Goal: Information Seeking & Learning: Check status

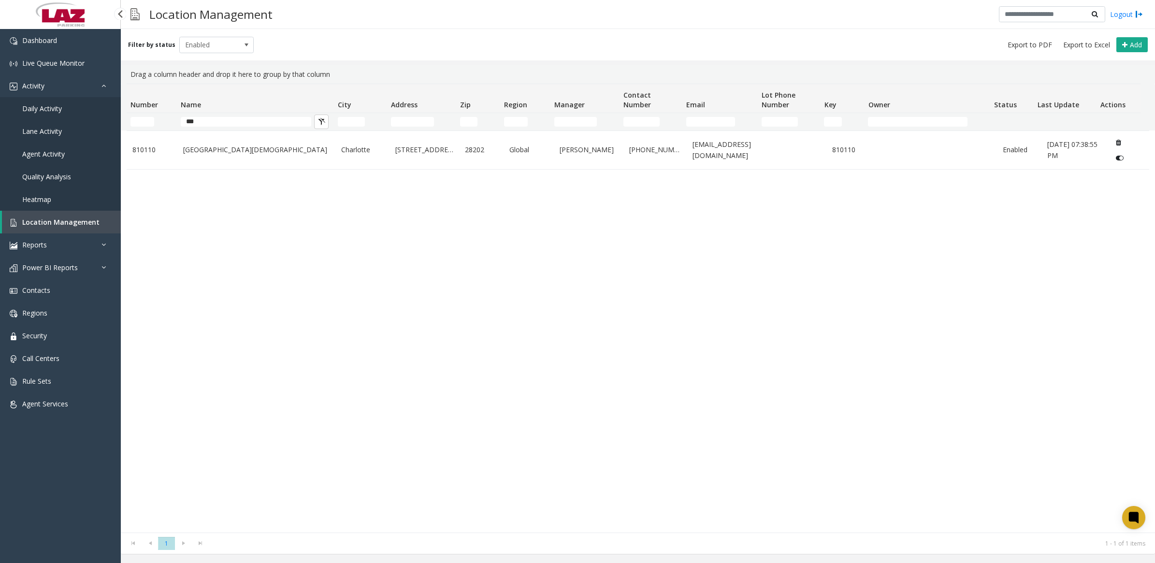
click at [40, 109] on span "Daily Activity" at bounding box center [42, 108] width 40 height 9
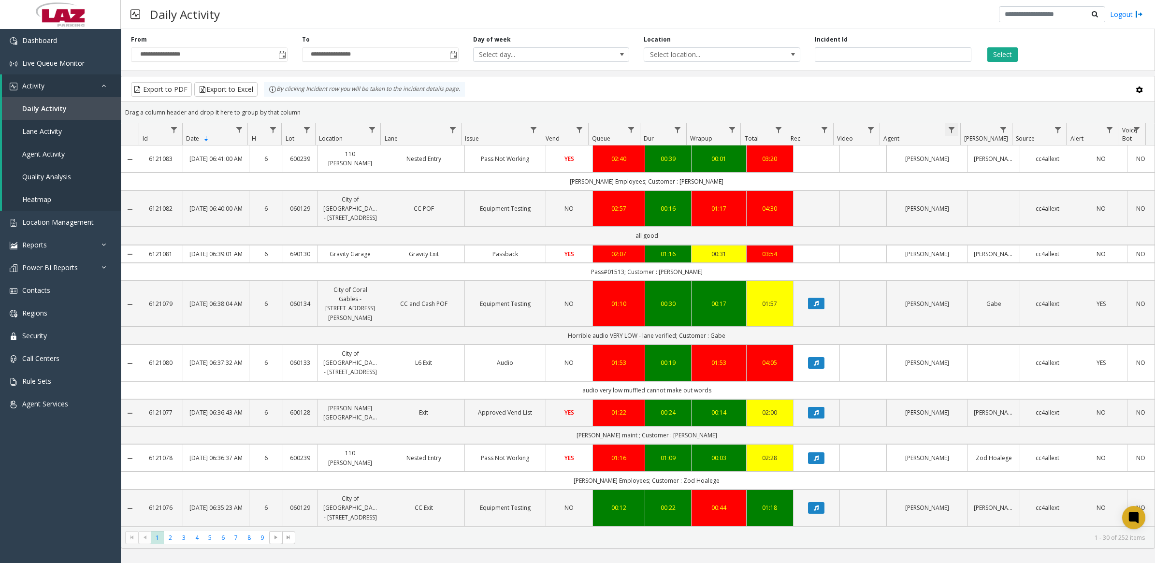
click at [951, 127] on span "Data table" at bounding box center [952, 130] width 8 height 8
click at [964, 175] on input "Agent Filter" at bounding box center [993, 172] width 82 height 16
type input "*********"
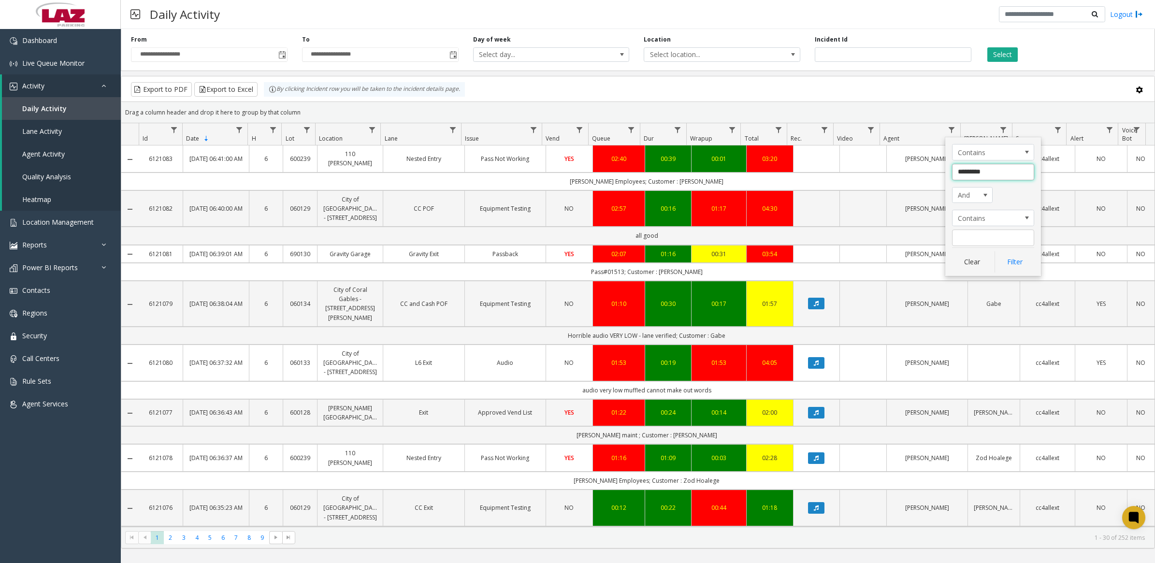
click button "Filter" at bounding box center [1015, 261] width 40 height 21
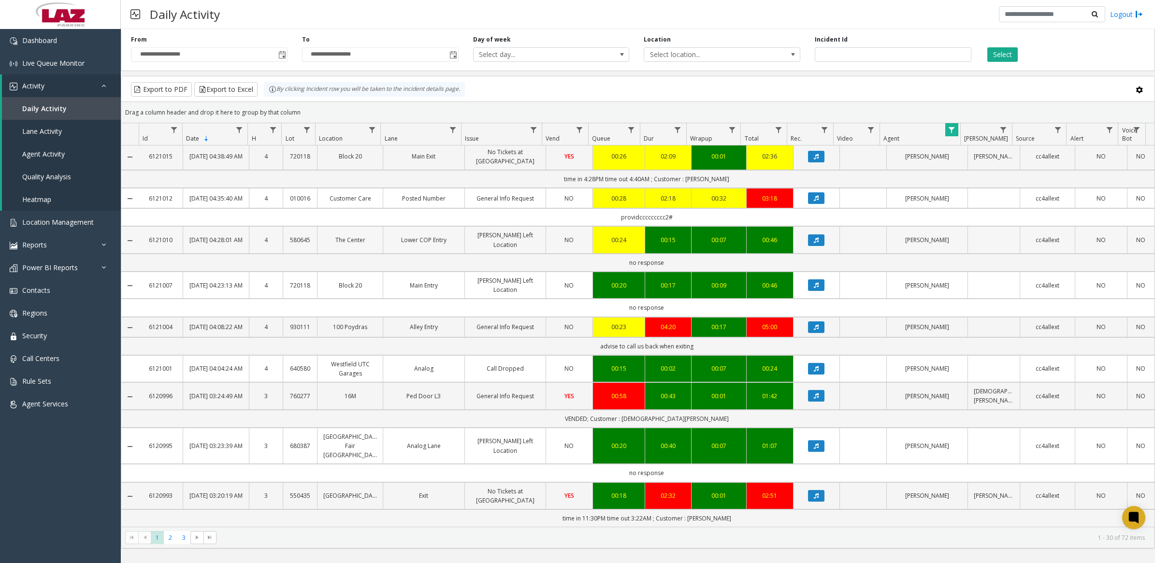
scroll to position [962, 0]
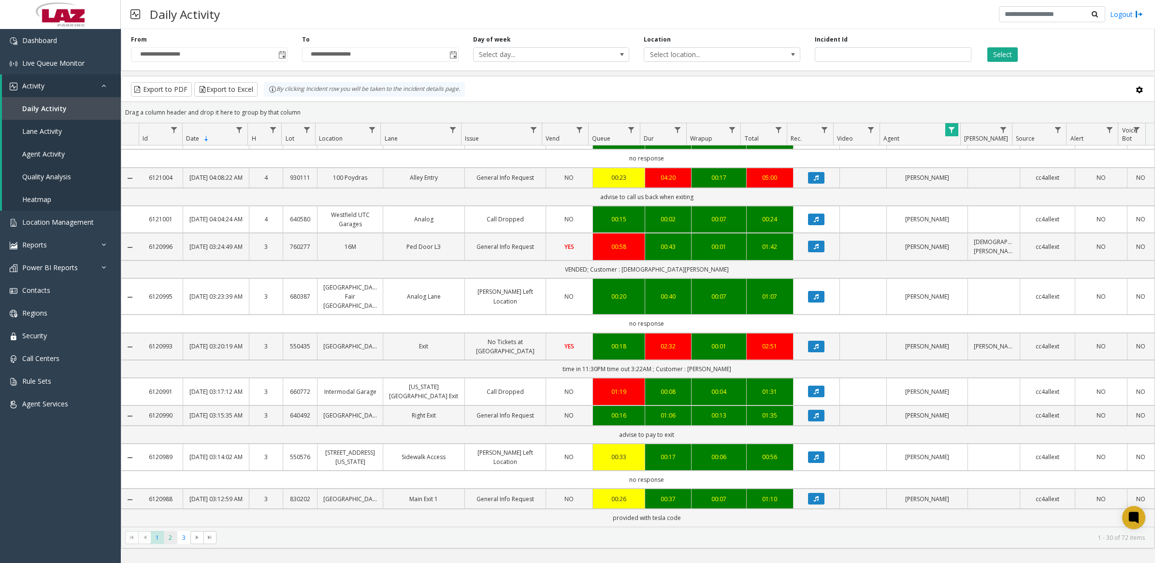
click at [167, 536] on span "2" at bounding box center [170, 537] width 13 height 13
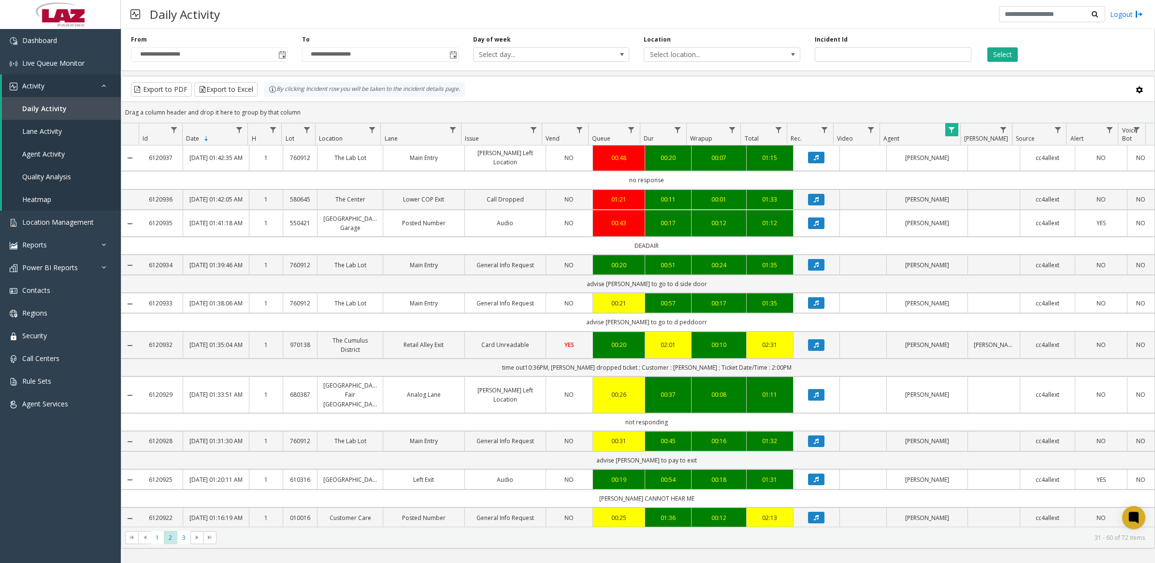
scroll to position [962, 0]
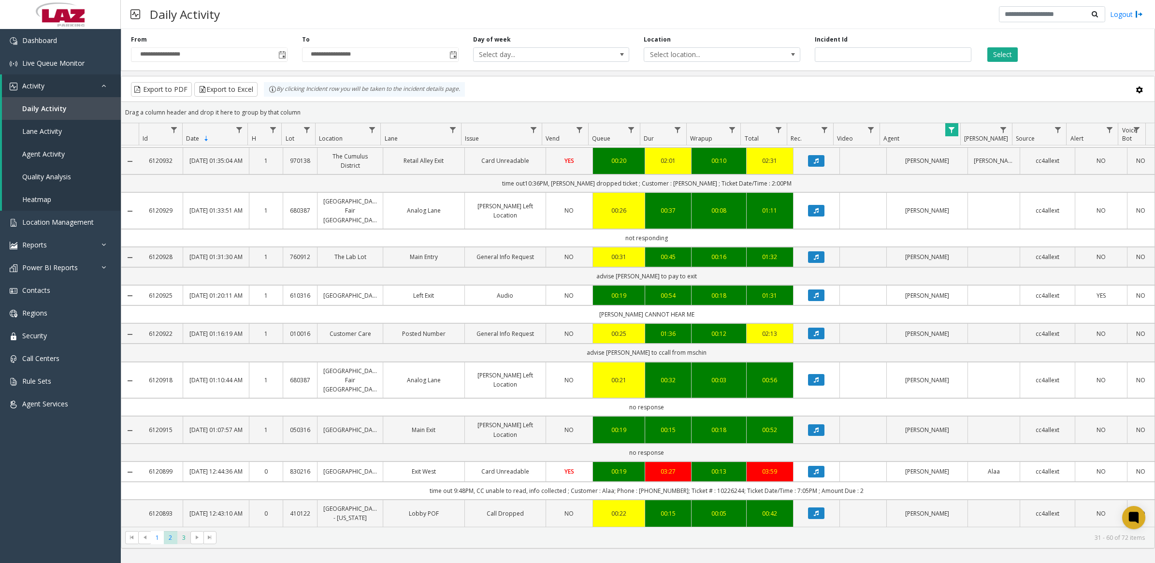
click at [182, 536] on span "3" at bounding box center [183, 537] width 13 height 13
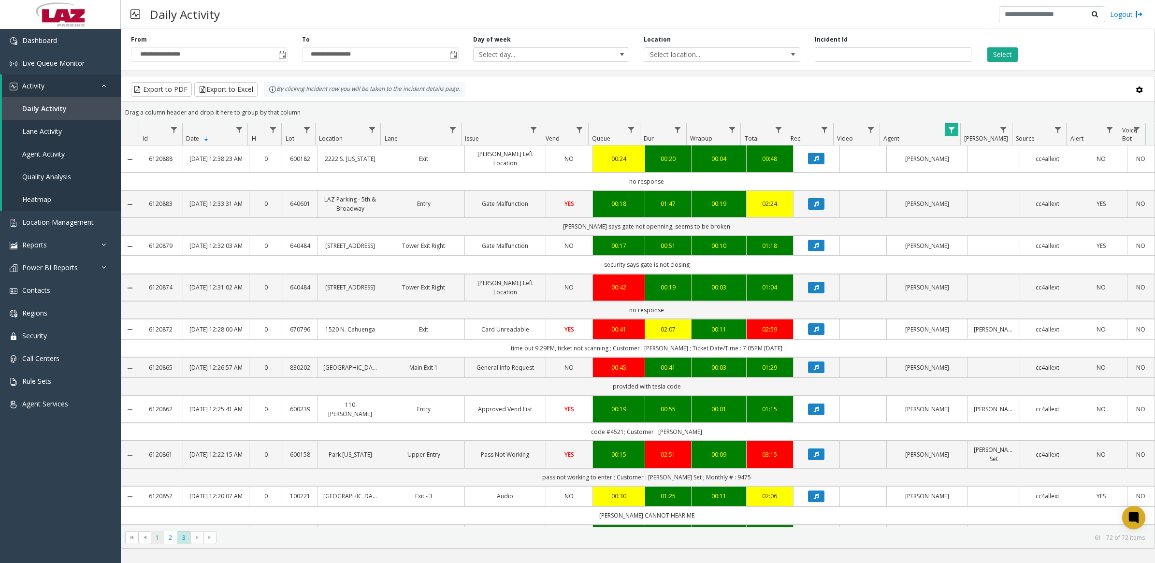
click at [159, 537] on span "1" at bounding box center [157, 537] width 13 height 13
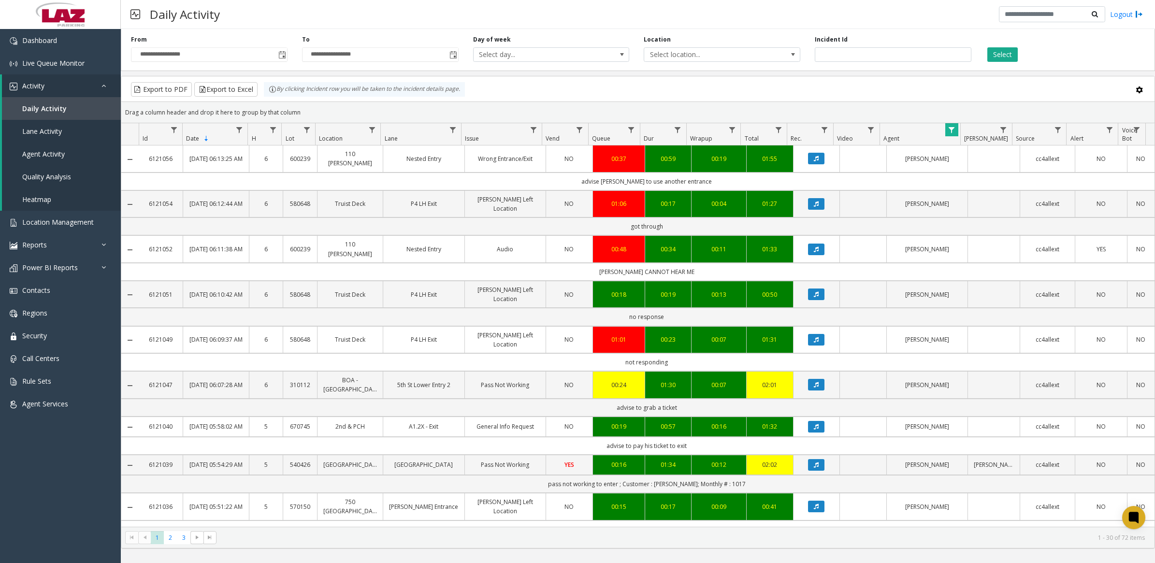
click at [949, 129] on span "Data table" at bounding box center [952, 130] width 8 height 8
click at [965, 260] on button "Clear" at bounding box center [972, 261] width 40 height 21
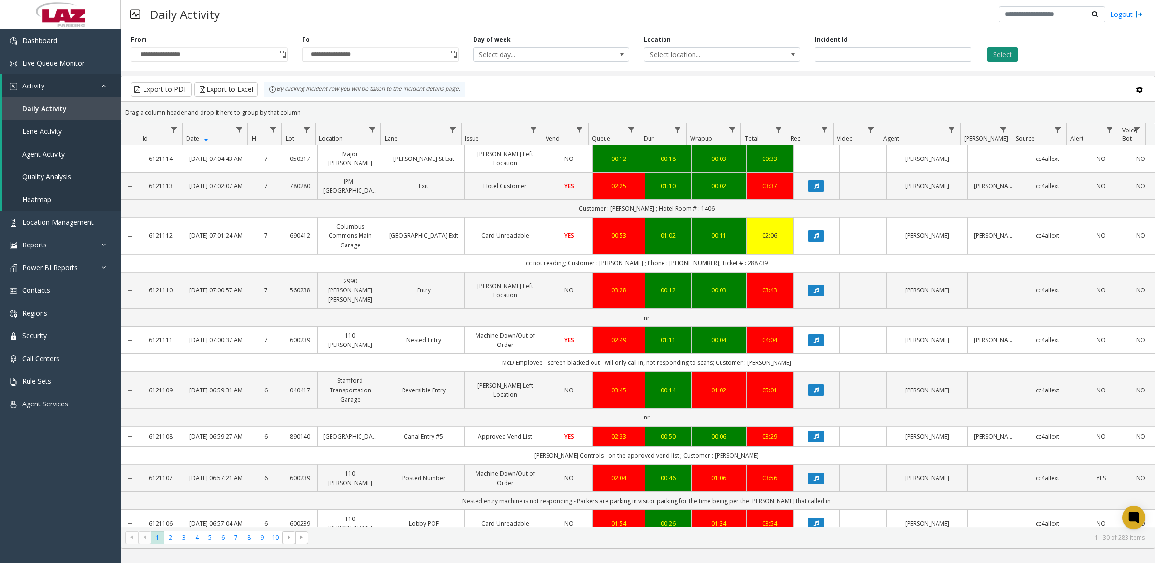
click at [1004, 54] on button "Select" at bounding box center [1002, 54] width 30 height 14
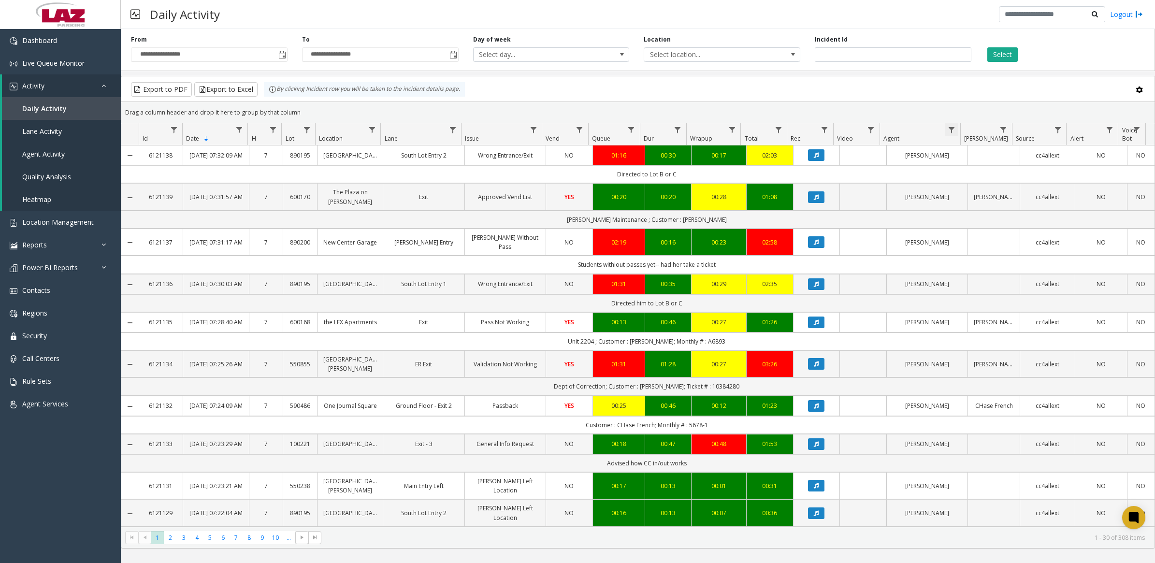
click at [948, 131] on span "Data table" at bounding box center [952, 130] width 8 height 8
click at [988, 173] on input "Agent Filter" at bounding box center [993, 172] width 82 height 16
type input "*******"
click button "Filter" at bounding box center [1015, 261] width 40 height 21
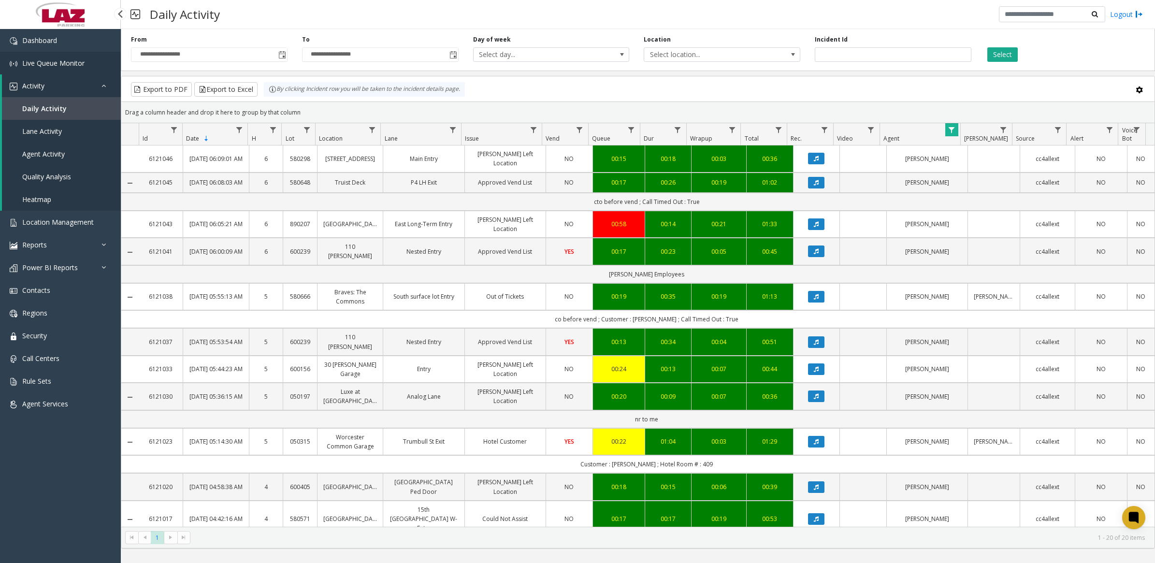
click at [58, 62] on span "Live Queue Monitor" at bounding box center [53, 62] width 62 height 9
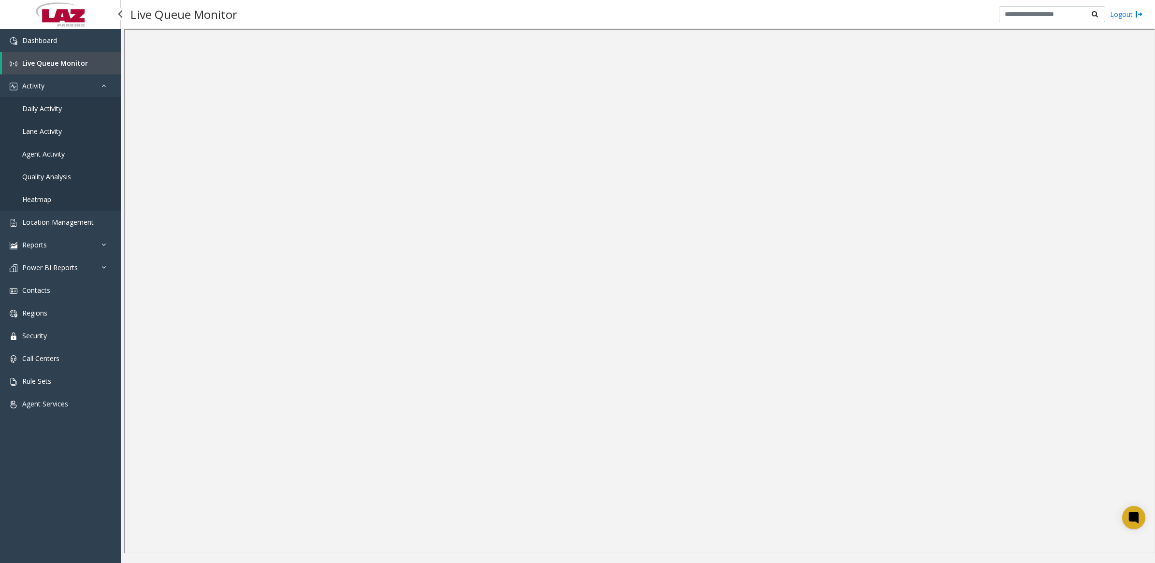
click at [54, 110] on span "Daily Activity" at bounding box center [42, 108] width 40 height 9
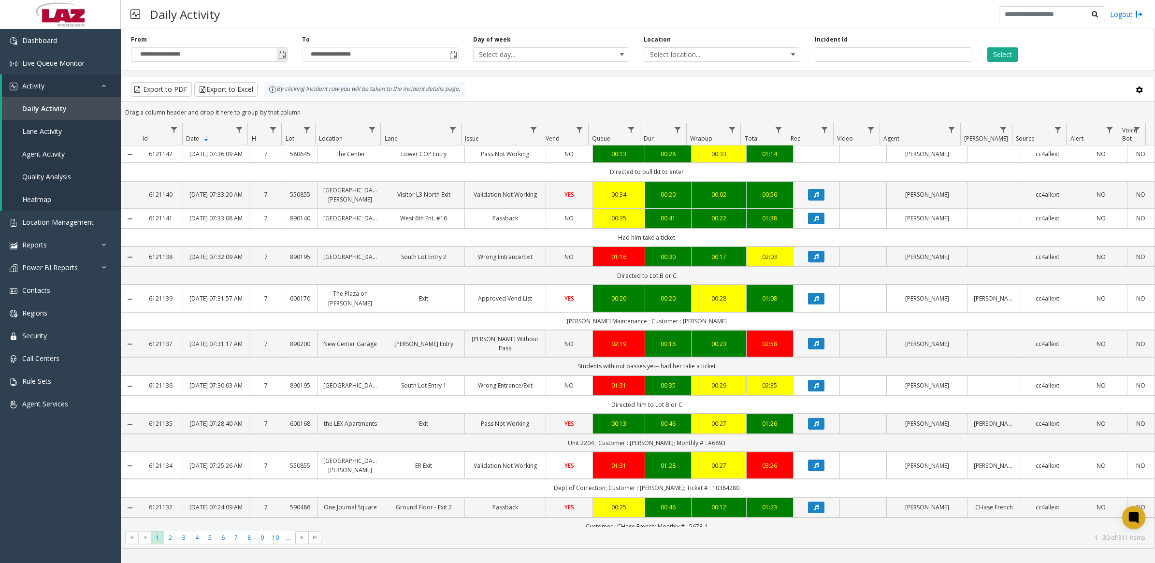
click at [283, 55] on span "Toggle popup" at bounding box center [282, 55] width 8 height 8
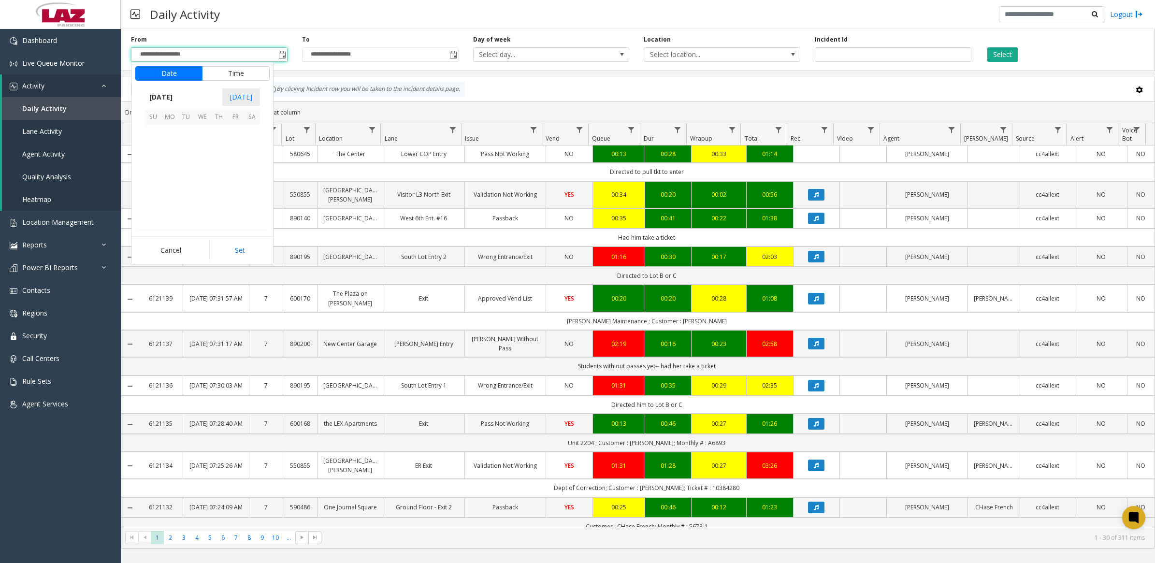
scroll to position [173389, 0]
click at [153, 146] on span "7" at bounding box center [153, 149] width 16 height 16
click at [160, 139] on li "11" at bounding box center [159, 139] width 34 height 14
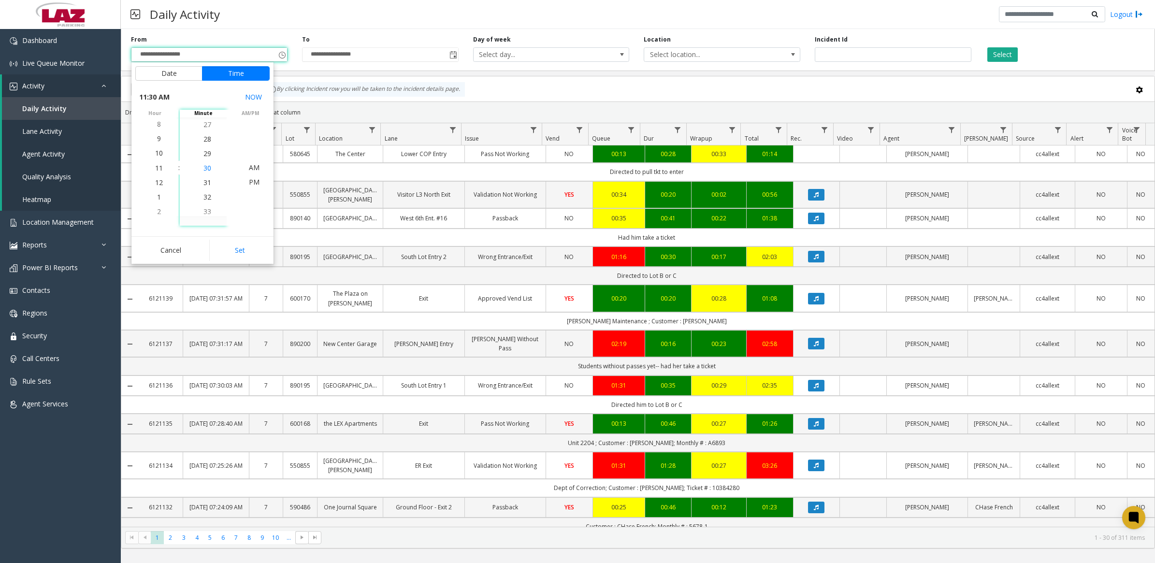
click at [208, 172] on li "30" at bounding box center [207, 168] width 34 height 14
click at [254, 184] on span "PM" at bounding box center [254, 181] width 11 height 9
click at [249, 246] on button "Set" at bounding box center [239, 250] width 61 height 21
type input "**********"
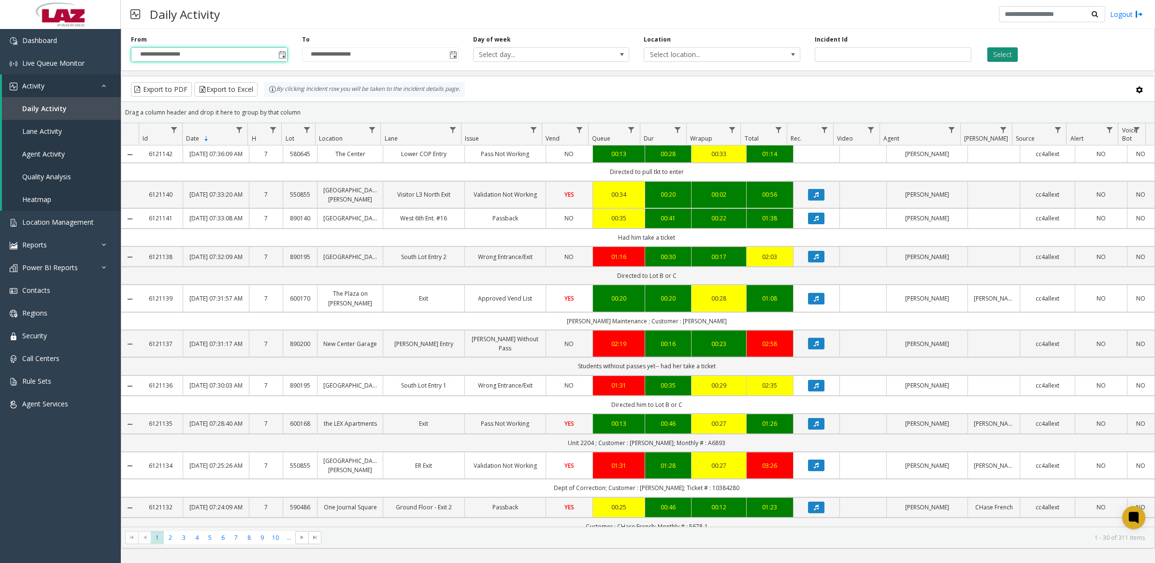
click at [999, 54] on button "Select" at bounding box center [1002, 54] width 30 height 14
click at [717, 56] on span "Select location..." at bounding box center [706, 55] width 124 height 14
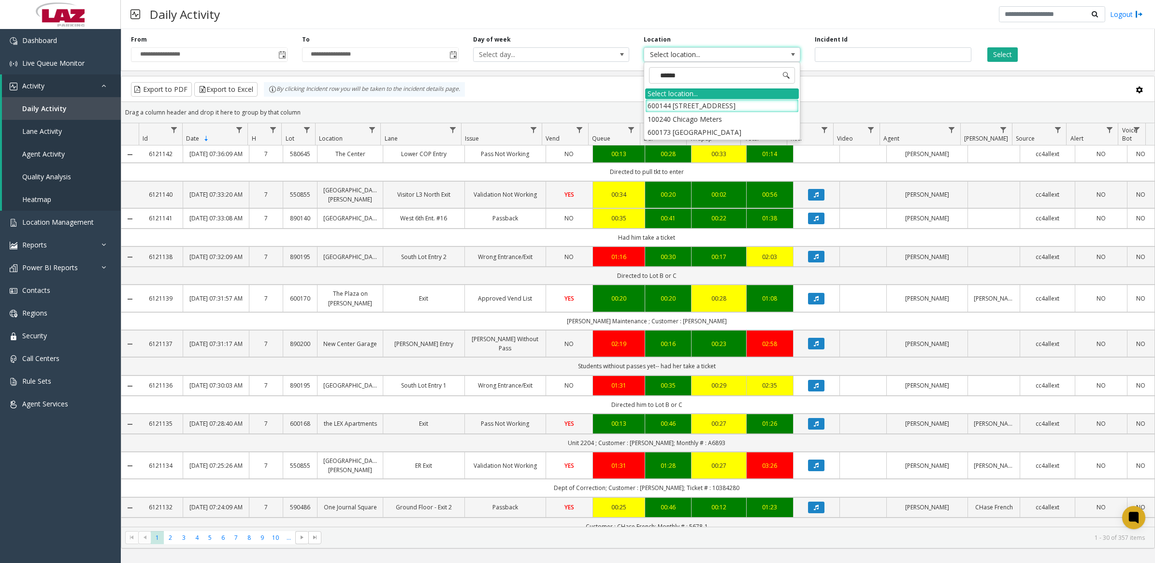
type input "*******"
click at [651, 121] on li "100240 Chicago Meters" at bounding box center [722, 119] width 154 height 13
click at [1003, 58] on button "Select" at bounding box center [1002, 54] width 30 height 14
